Goal: Information Seeking & Learning: Learn about a topic

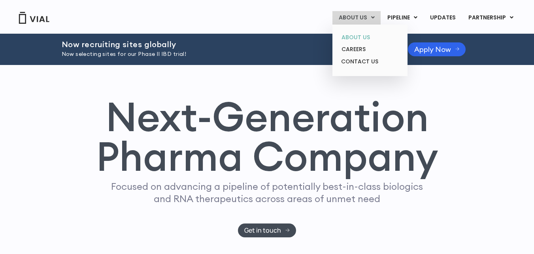
click at [368, 36] on link "ABOUT US" at bounding box center [369, 37] width 69 height 12
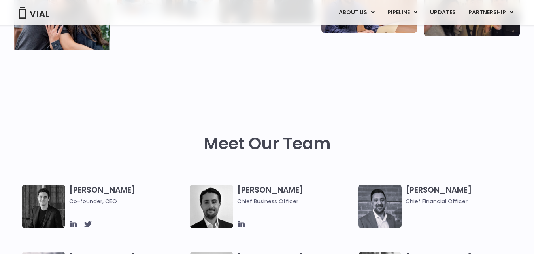
scroll to position [395, 0]
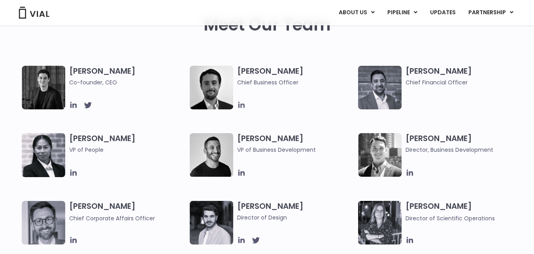
click at [241, 105] on icon at bounding box center [241, 105] width 6 height 6
drag, startPoint x: 405, startPoint y: 70, endPoint x: 464, endPoint y: 66, distance: 59.0
click at [464, 66] on h3 "Samir Meghji Chief Financial Officer" at bounding box center [464, 76] width 117 height 21
copy h3 "Samir Meghji"
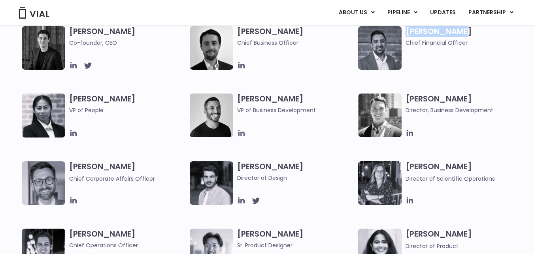
click at [240, 134] on icon at bounding box center [241, 133] width 9 height 9
click at [407, 130] on icon at bounding box center [410, 133] width 9 height 9
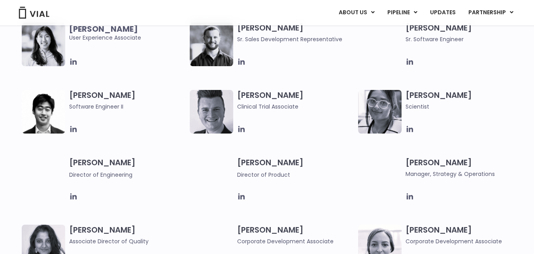
scroll to position [791, 0]
